Goal: Information Seeking & Learning: Learn about a topic

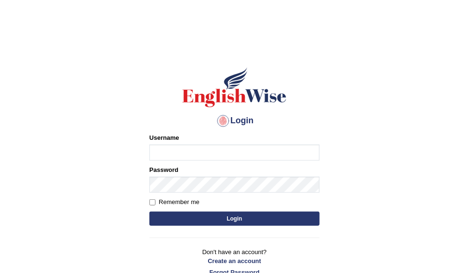
type input "ameerham"
click at [179, 214] on button "Login" at bounding box center [235, 219] width 170 height 14
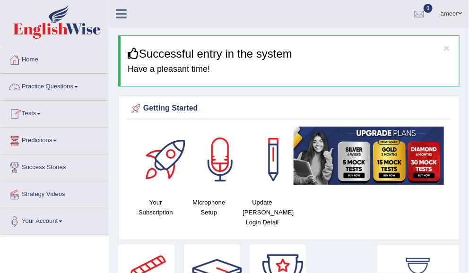
click at [44, 87] on link "Practice Questions" at bounding box center [54, 86] width 108 height 24
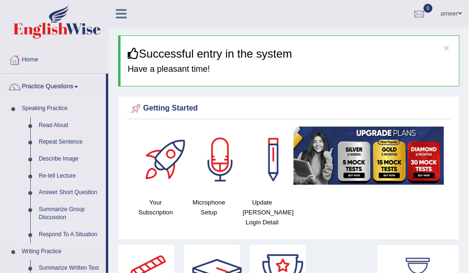
click at [48, 232] on link "Respond To A Situation" at bounding box center [70, 235] width 71 height 17
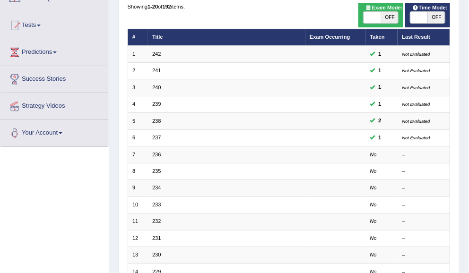
scroll to position [91, 0]
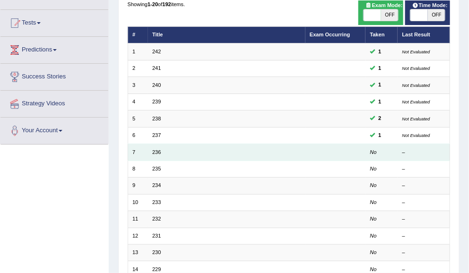
click at [163, 150] on td "236" at bounding box center [227, 152] width 158 height 17
click at [156, 150] on link "236" at bounding box center [156, 153] width 9 height 6
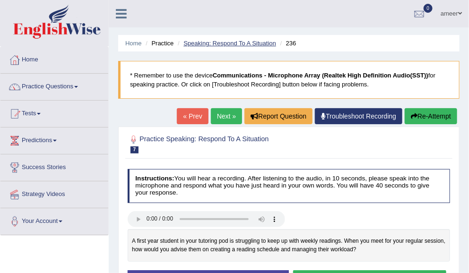
click at [204, 45] on link "Speaking: Respond To A Situation" at bounding box center [230, 43] width 93 height 7
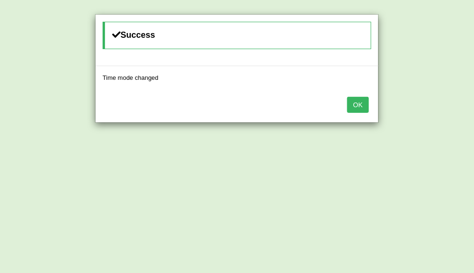
click at [361, 107] on button "OK" at bounding box center [358, 105] width 22 height 16
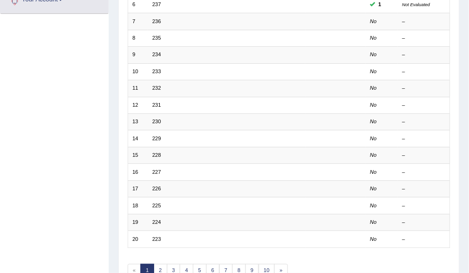
scroll to position [222, 0]
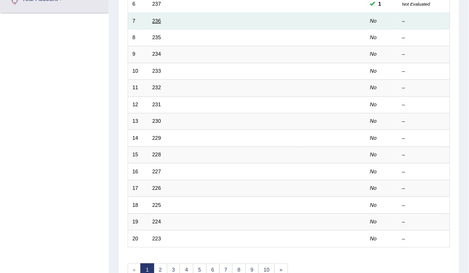
click at [153, 19] on link "236" at bounding box center [156, 21] width 9 height 6
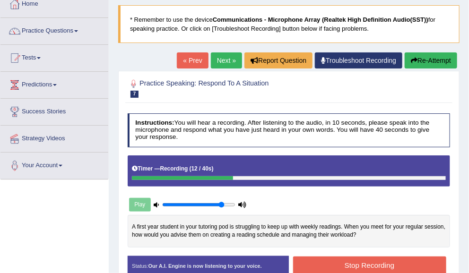
scroll to position [52, 0]
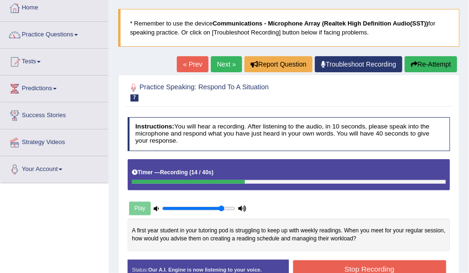
click at [424, 66] on button "Re-Attempt" at bounding box center [431, 64] width 53 height 16
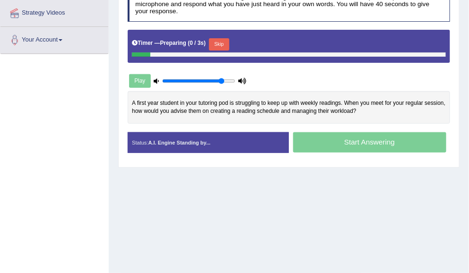
scroll to position [182, 0]
click at [223, 43] on button "Skip" at bounding box center [219, 44] width 20 height 12
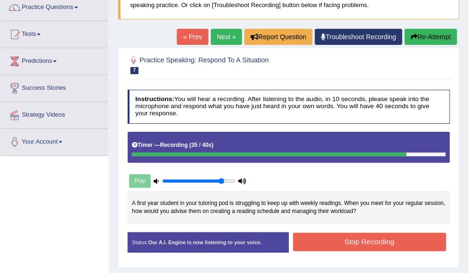
scroll to position [76, 0]
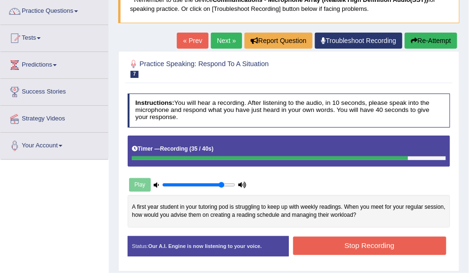
click at [436, 35] on button "Re-Attempt" at bounding box center [431, 41] width 53 height 16
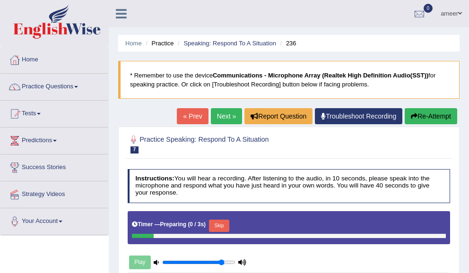
click at [217, 220] on button "Skip" at bounding box center [219, 226] width 20 height 12
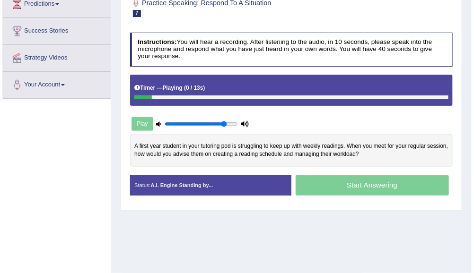
scroll to position [137, 0]
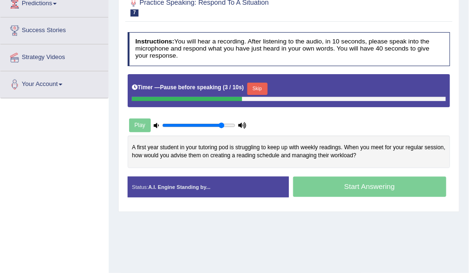
click at [261, 84] on button "Skip" at bounding box center [257, 89] width 20 height 12
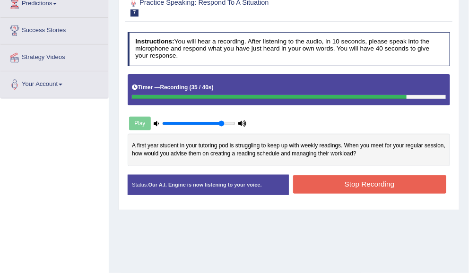
click at [413, 191] on button "Stop Recording" at bounding box center [369, 185] width 153 height 18
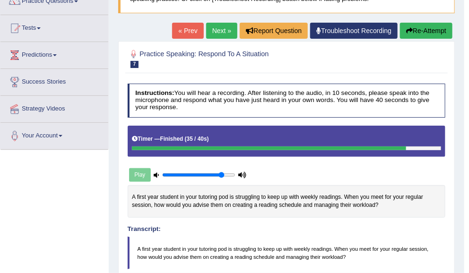
scroll to position [86, 0]
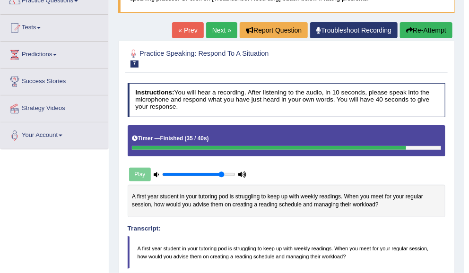
click at [428, 31] on button "Re-Attempt" at bounding box center [426, 30] width 53 height 16
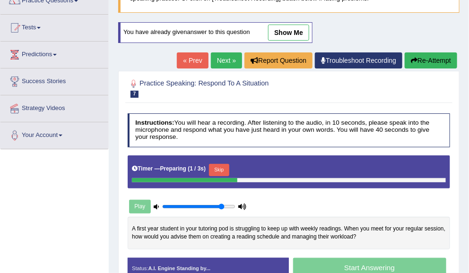
click at [219, 167] on button "Skip" at bounding box center [219, 170] width 20 height 12
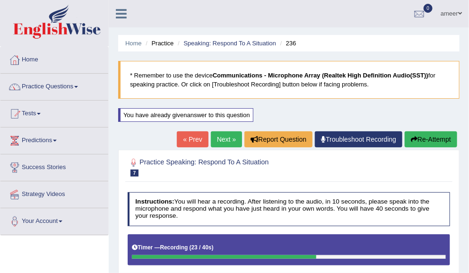
scroll to position [1, 0]
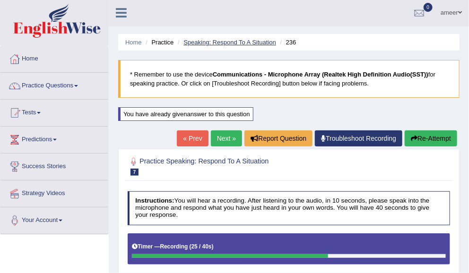
click at [238, 44] on link "Speaking: Respond To A Situation" at bounding box center [230, 42] width 93 height 7
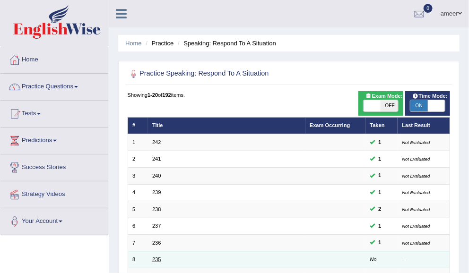
click at [155, 257] on link "235" at bounding box center [156, 260] width 9 height 6
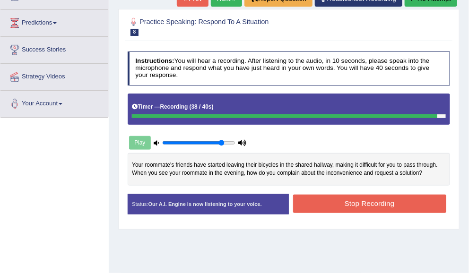
click at [395, 202] on button "Stop Recording" at bounding box center [369, 204] width 153 height 18
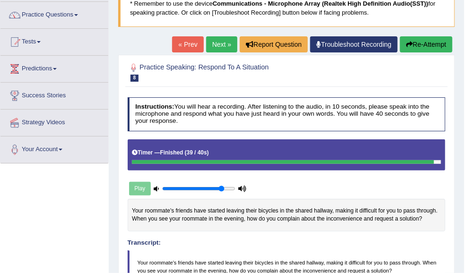
scroll to position [72, 0]
click at [422, 44] on button "Re-Attempt" at bounding box center [426, 44] width 53 height 16
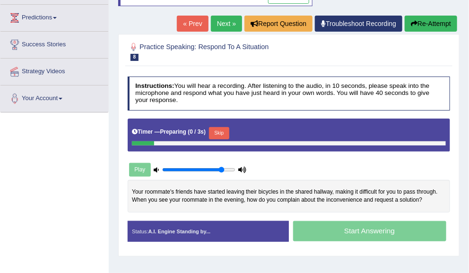
scroll to position [129, 0]
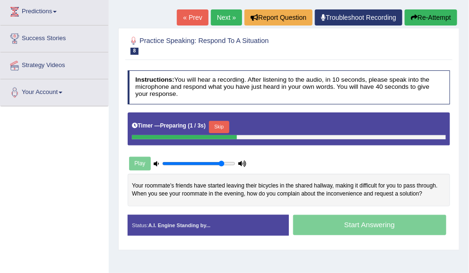
click at [227, 122] on button "Skip" at bounding box center [219, 127] width 20 height 12
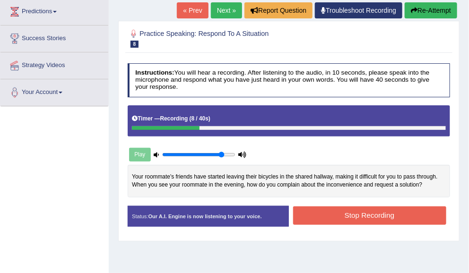
click at [424, 15] on button "Re-Attempt" at bounding box center [431, 10] width 53 height 16
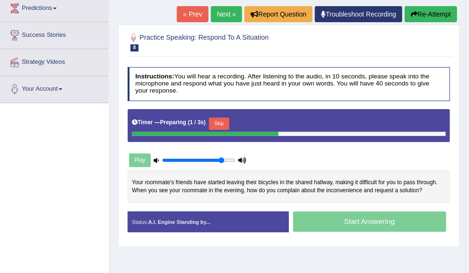
click at [229, 123] on button "Skip" at bounding box center [219, 124] width 20 height 12
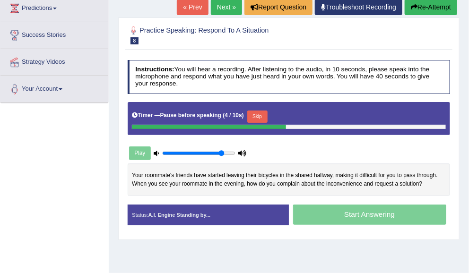
click at [259, 117] on button "Skip" at bounding box center [257, 117] width 20 height 12
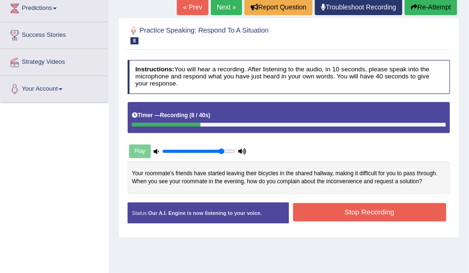
click at [441, 9] on button "Re-Attempt" at bounding box center [431, 7] width 53 height 16
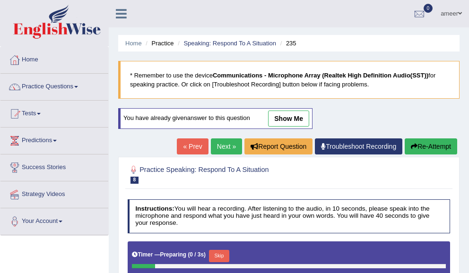
click at [217, 264] on div at bounding box center [289, 266] width 314 height 4
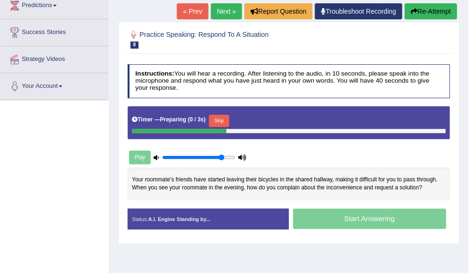
click at [220, 122] on button "Skip" at bounding box center [219, 121] width 20 height 12
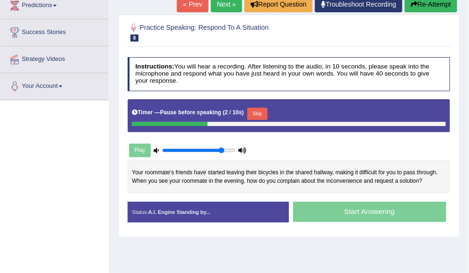
click at [260, 114] on button "Skip" at bounding box center [257, 114] width 20 height 12
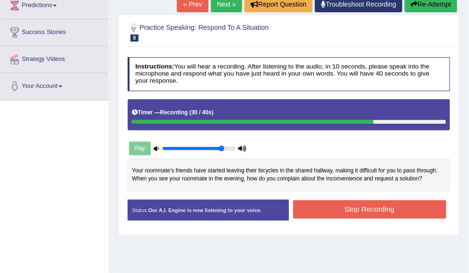
click at [400, 212] on button "Stop Recording" at bounding box center [369, 210] width 153 height 18
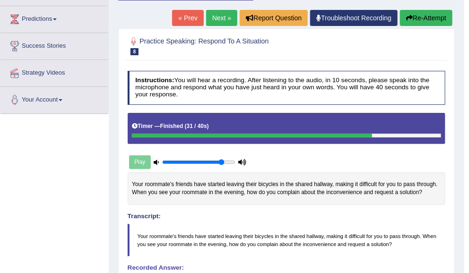
scroll to position [120, 0]
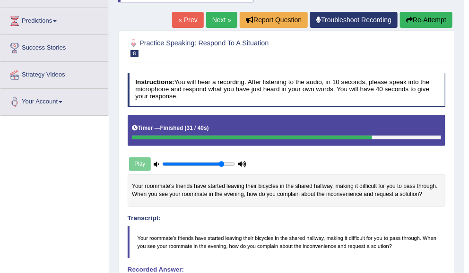
click at [221, 16] on link "Next »" at bounding box center [221, 20] width 31 height 16
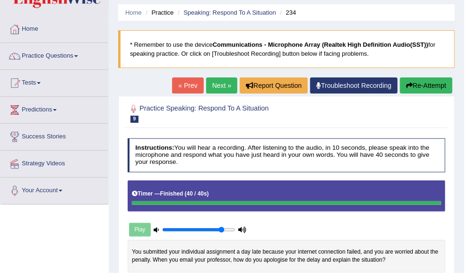
scroll to position [30, 0]
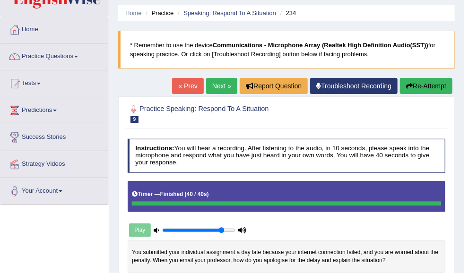
click at [222, 91] on link "Next »" at bounding box center [221, 86] width 31 height 16
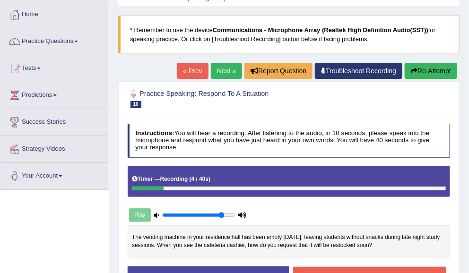
scroll to position [47, 0]
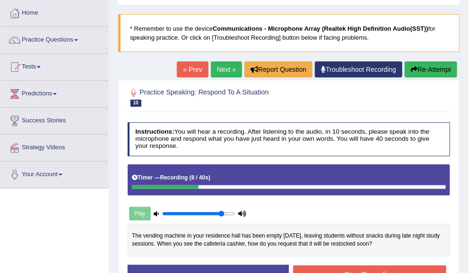
click at [434, 68] on button "Re-Attempt" at bounding box center [431, 70] width 53 height 16
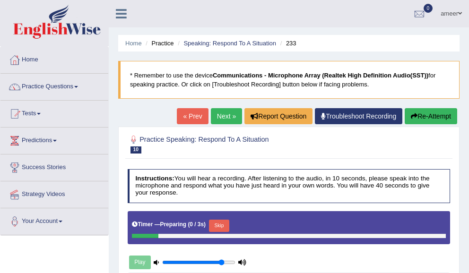
scroll to position [47, 0]
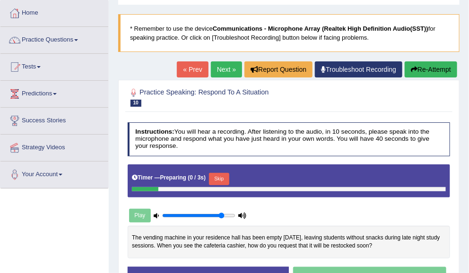
click at [222, 177] on button "Skip" at bounding box center [219, 179] width 20 height 12
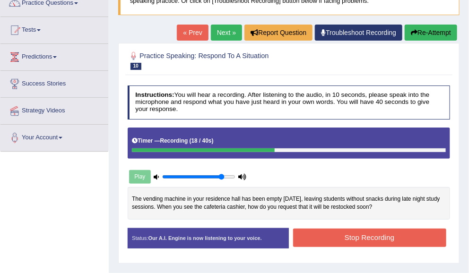
scroll to position [78, 0]
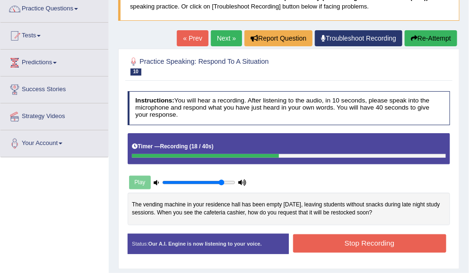
click at [438, 35] on button "Re-Attempt" at bounding box center [431, 38] width 53 height 16
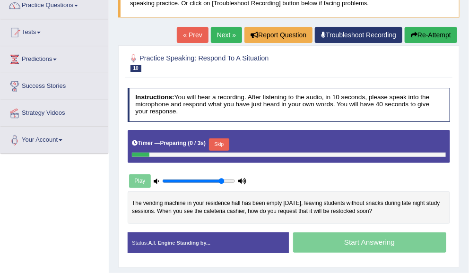
scroll to position [81, 0]
click at [221, 139] on button "Skip" at bounding box center [219, 145] width 20 height 12
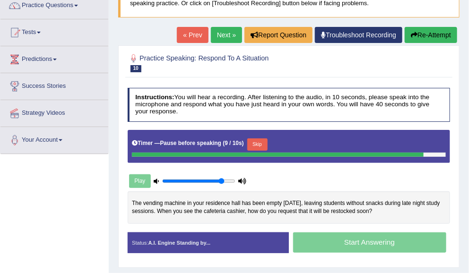
click at [254, 144] on button "Skip" at bounding box center [257, 145] width 20 height 12
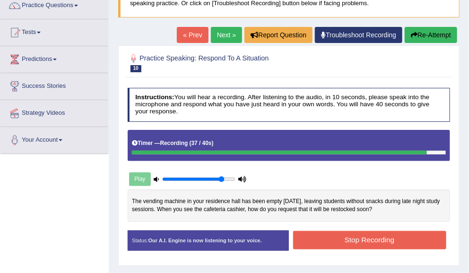
click at [418, 240] on button "Stop Recording" at bounding box center [369, 240] width 153 height 18
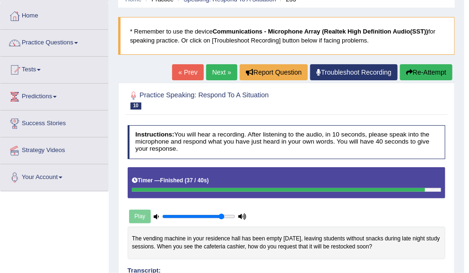
scroll to position [44, 0]
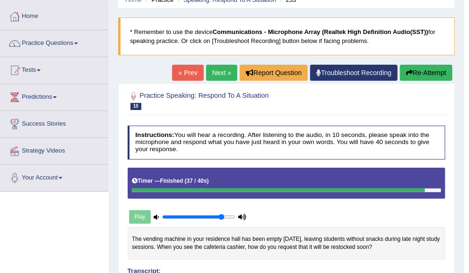
click at [219, 70] on link "Next »" at bounding box center [221, 73] width 31 height 16
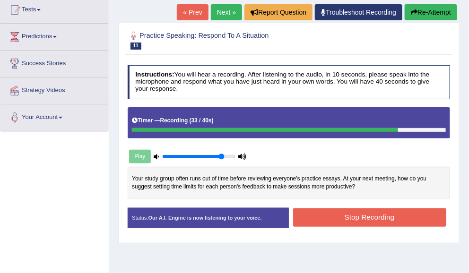
scroll to position [104, 0]
click at [360, 217] on button "Stop Recording" at bounding box center [369, 218] width 153 height 18
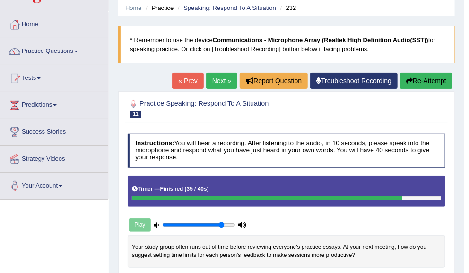
scroll to position [0, 0]
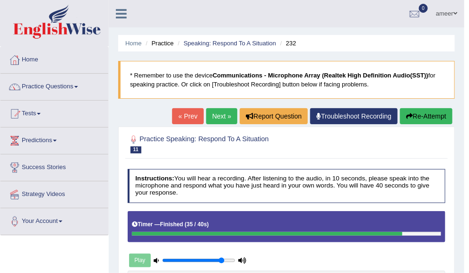
click at [216, 116] on link "Next »" at bounding box center [221, 116] width 31 height 16
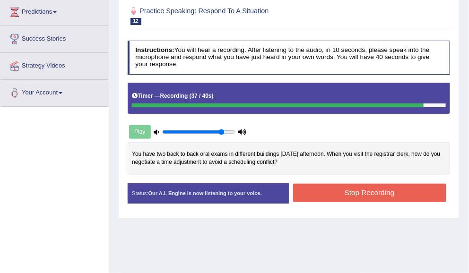
click at [394, 194] on button "Stop Recording" at bounding box center [369, 193] width 153 height 18
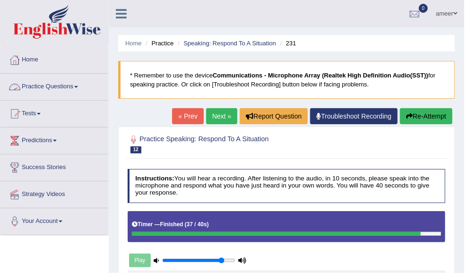
click at [66, 98] on li "Practice Questions Speaking Practice Read Aloud Repeat Sentence Describe Image …" at bounding box center [54, 87] width 108 height 27
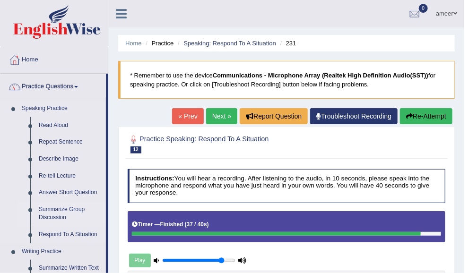
click at [51, 213] on link "Summarize Group Discussion" at bounding box center [70, 214] width 71 height 25
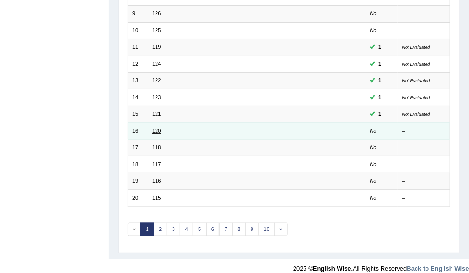
click at [153, 128] on link "120" at bounding box center [156, 131] width 9 height 6
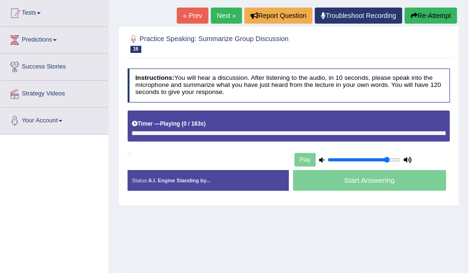
scroll to position [99, 0]
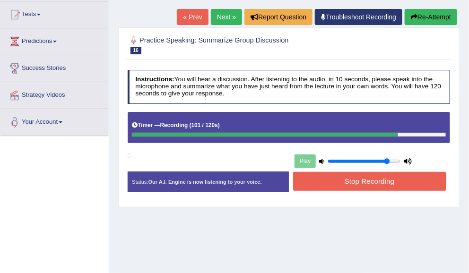
click at [405, 180] on button "Stop Recording" at bounding box center [369, 181] width 153 height 18
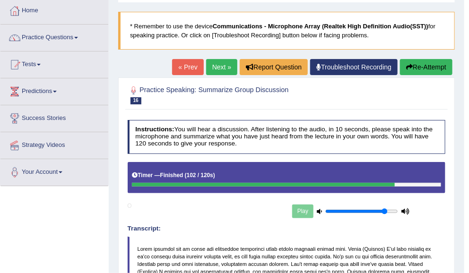
scroll to position [45, 0]
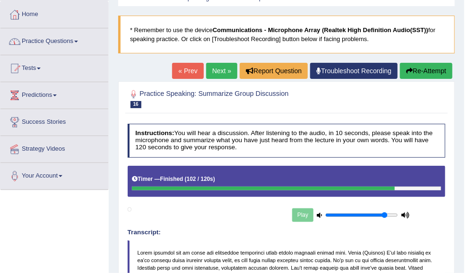
click at [212, 72] on link "Next »" at bounding box center [221, 71] width 31 height 16
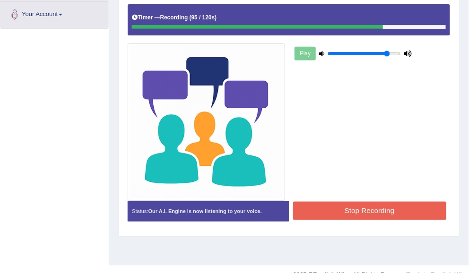
scroll to position [204, 0]
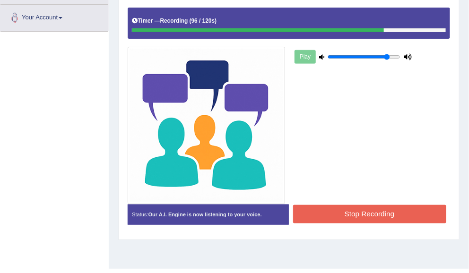
click at [411, 216] on button "Stop Recording" at bounding box center [369, 214] width 153 height 18
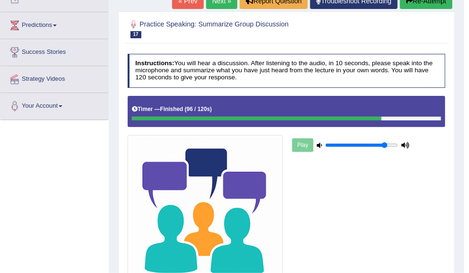
scroll to position [0, 0]
